Goal: Information Seeking & Learning: Learn about a topic

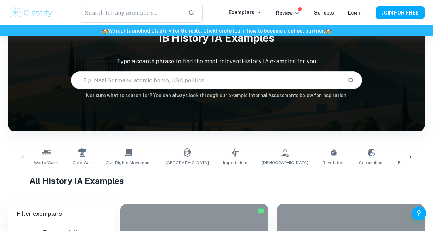
scroll to position [34, 0]
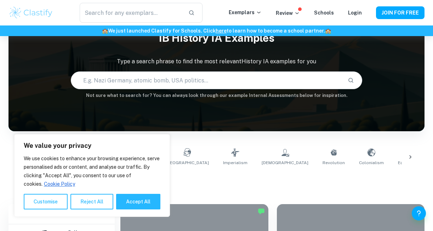
click at [126, 83] on input "text" at bounding box center [206, 80] width 271 height 20
type input "nazi germany"
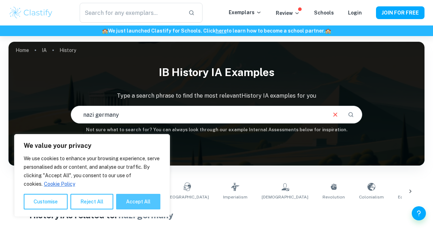
click at [134, 201] on button "Accept All" at bounding box center [138, 202] width 44 height 16
checkbox input "true"
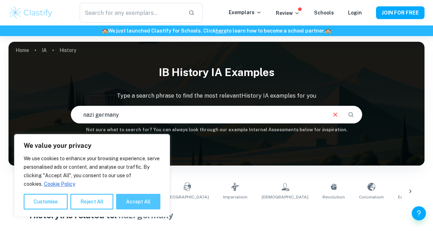
checkbox input "true"
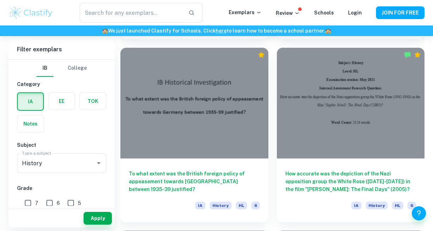
scroll to position [1105, 0]
